Goal: Task Accomplishment & Management: Use online tool/utility

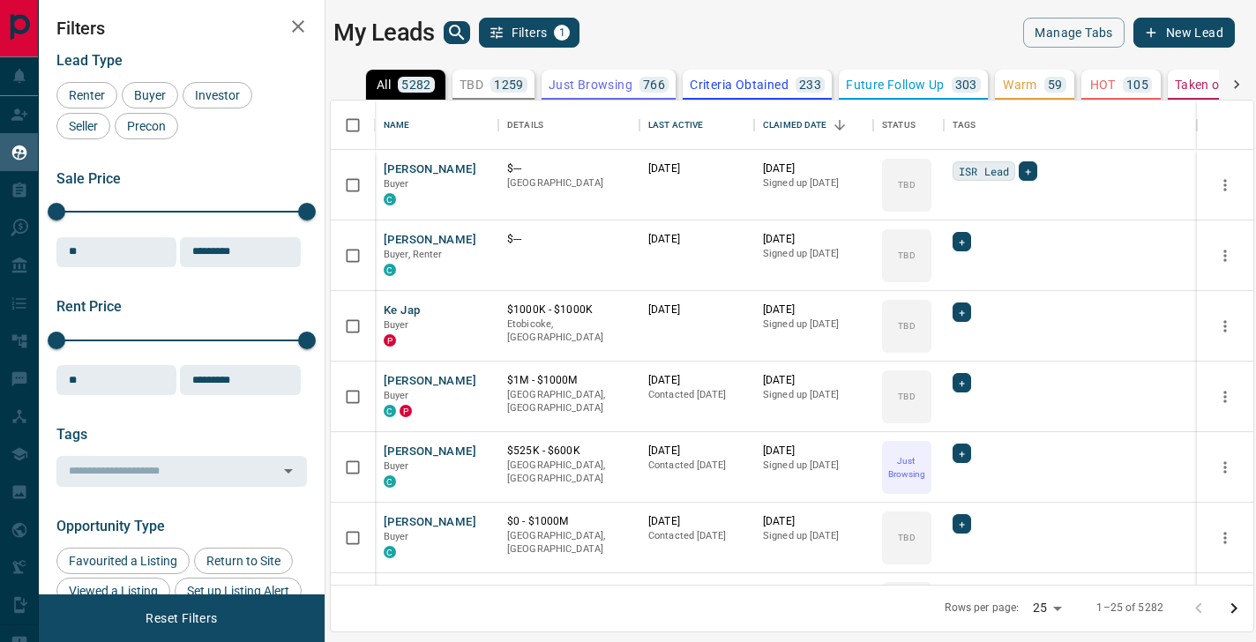
scroll to position [484, 923]
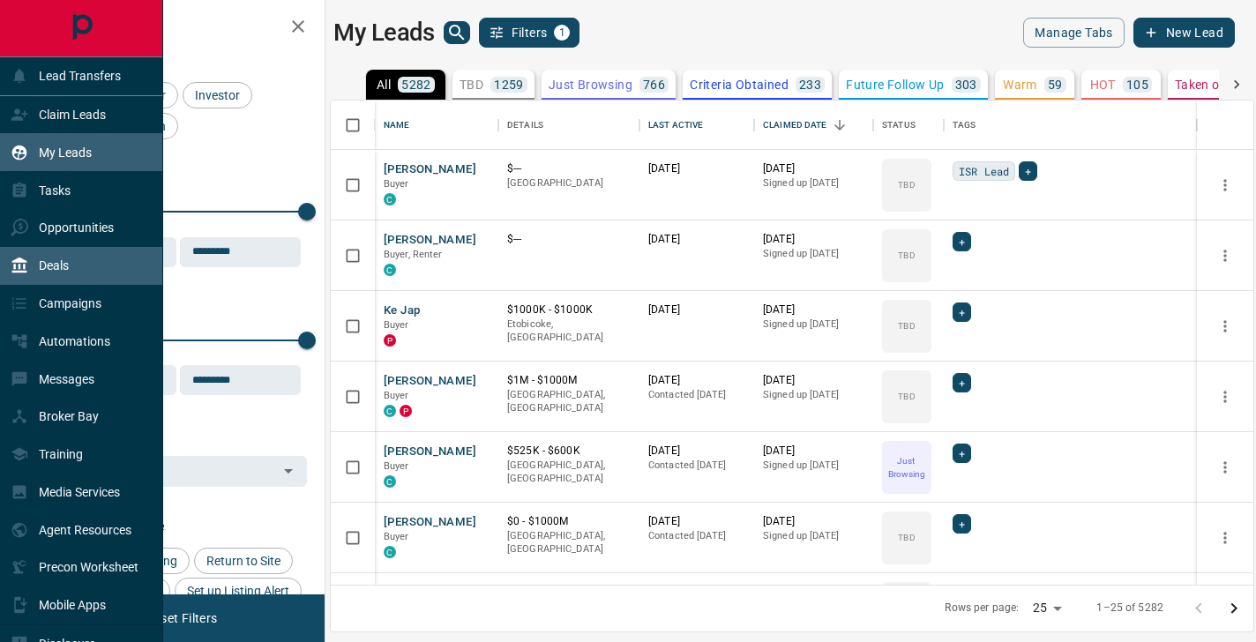
click at [83, 274] on div "Deals" at bounding box center [81, 266] width 163 height 38
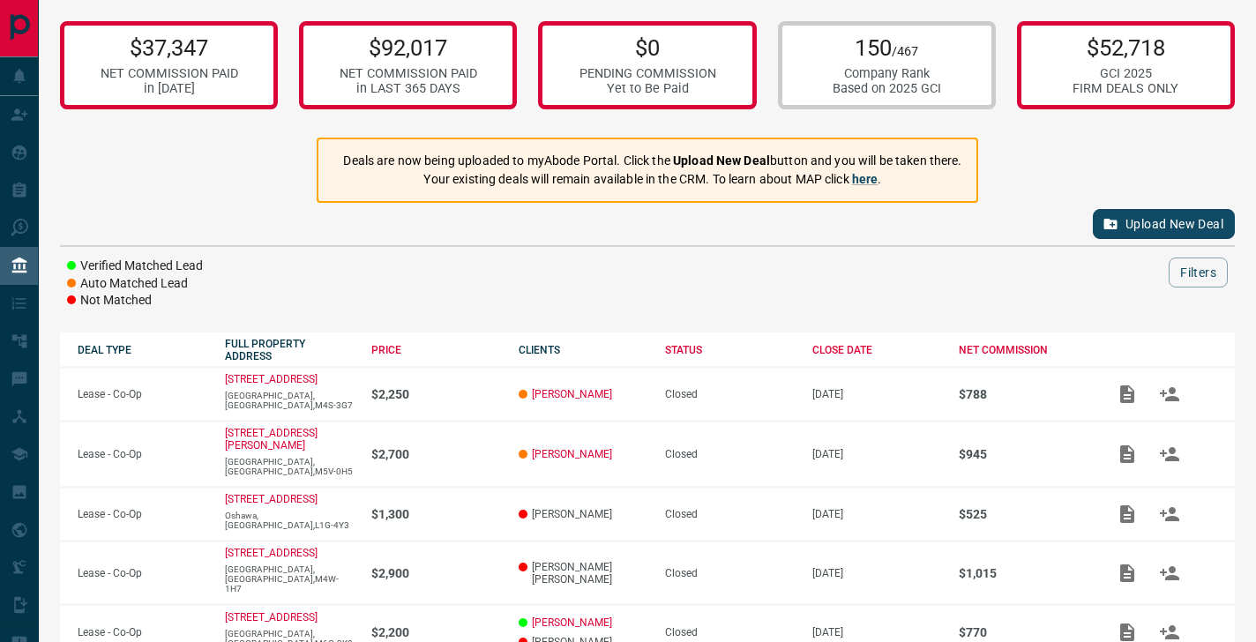
scroll to position [8, 0]
click at [1136, 228] on button "Upload New Deal" at bounding box center [1164, 223] width 142 height 30
click at [1135, 224] on button "Upload New Deal" at bounding box center [1164, 223] width 142 height 30
